Goal: Transaction & Acquisition: Subscribe to service/newsletter

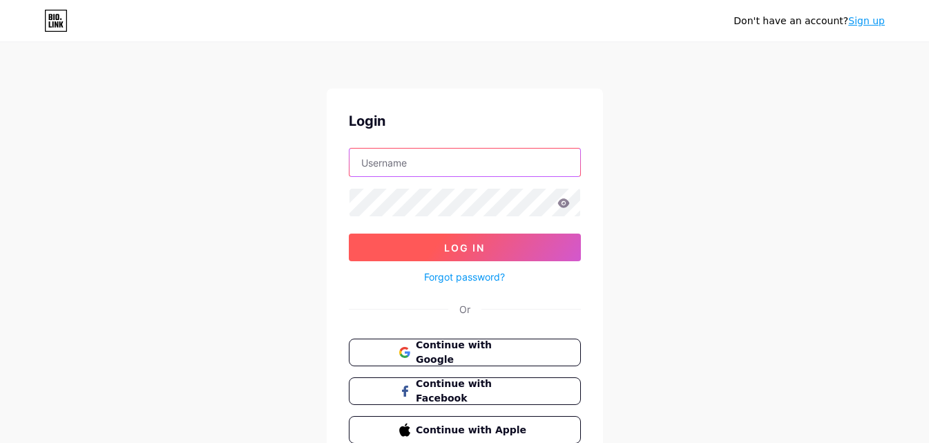
type input "[EMAIL_ADDRESS][DOMAIN_NAME]"
click at [462, 242] on span "Log In" at bounding box center [464, 248] width 41 height 12
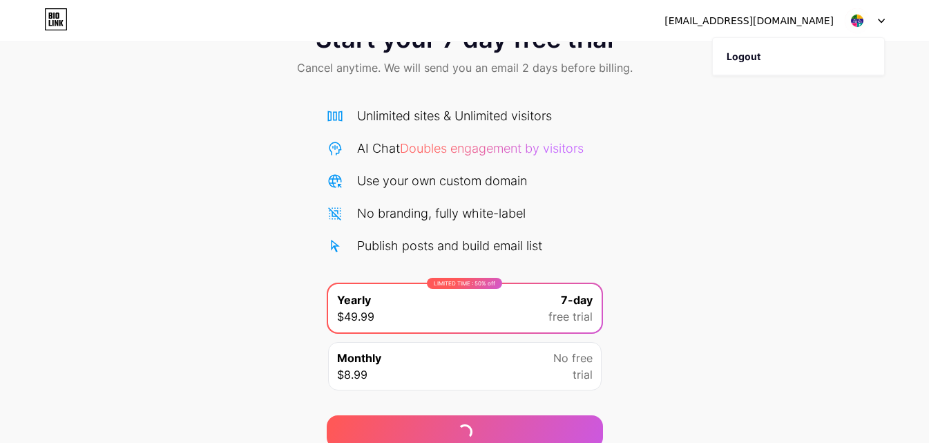
scroll to position [113, 0]
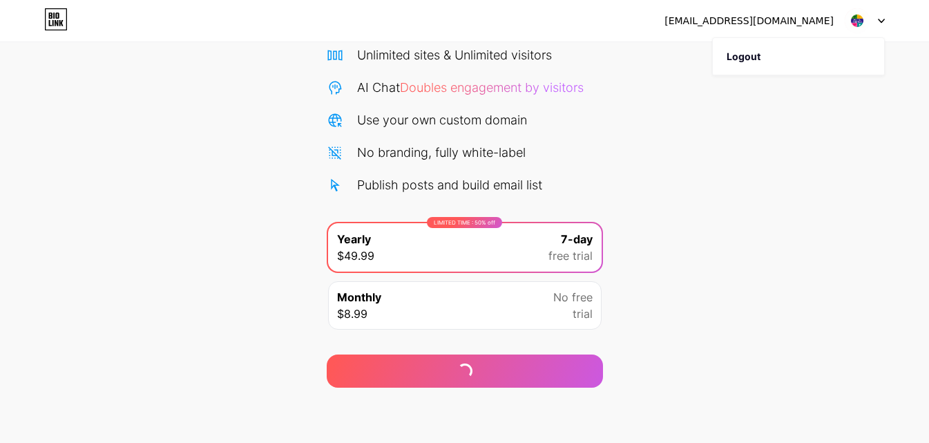
click at [484, 300] on div "Monthly $8.99 No free trial" at bounding box center [465, 305] width 274 height 48
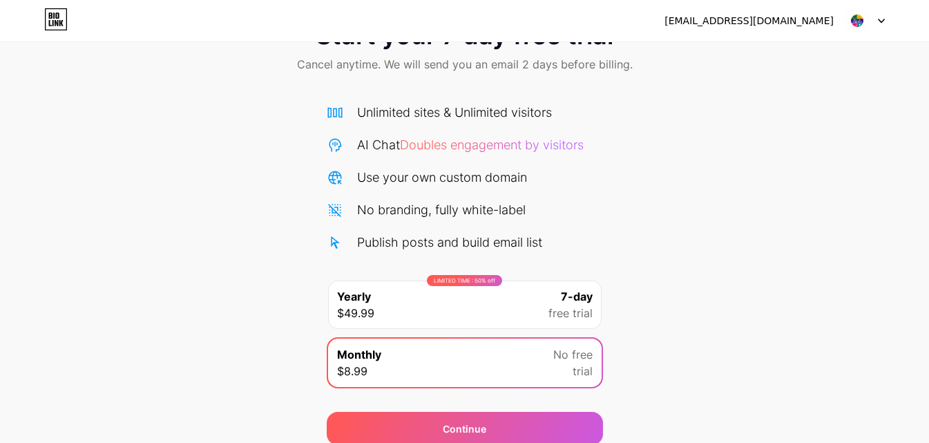
scroll to position [0, 0]
